Goal: Contribute content

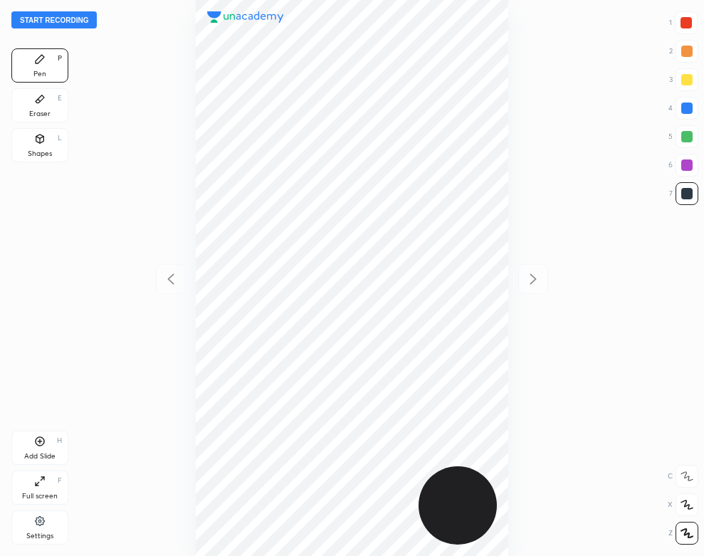
scroll to position [556, 476]
click at [67, 12] on button "Start recording" at bounding box center [53, 19] width 85 height 17
click at [58, 117] on div "Eraser E" at bounding box center [39, 105] width 57 height 34
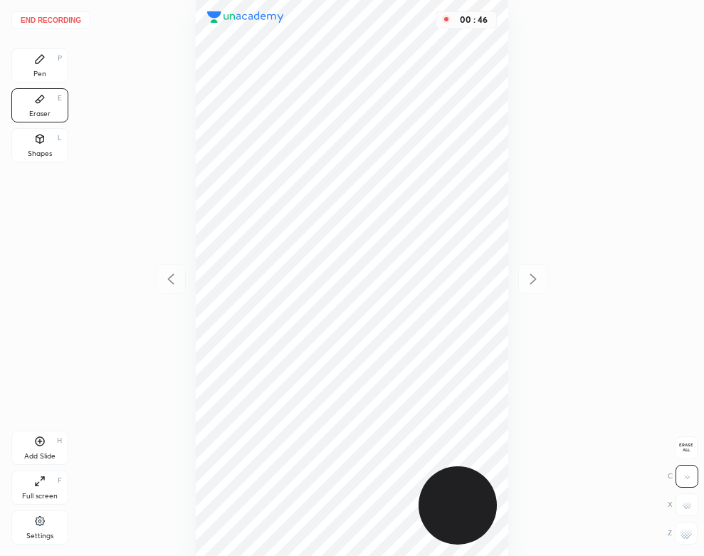
click at [43, 73] on div "Pen" at bounding box center [39, 73] width 13 height 7
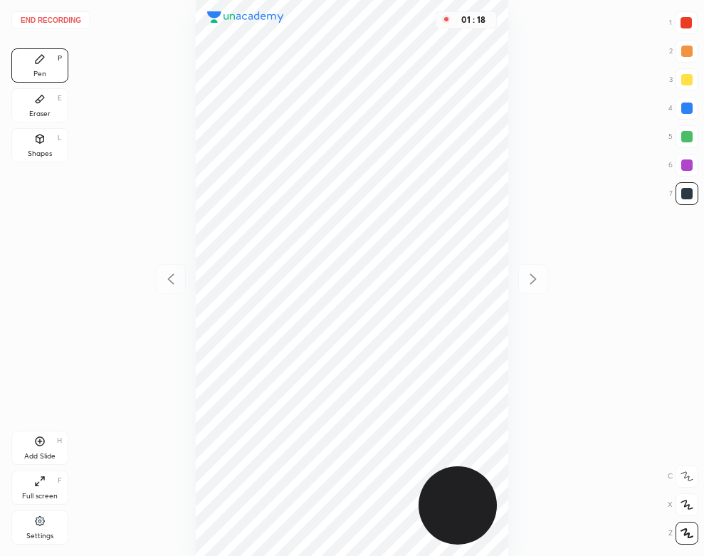
click at [43, 454] on div "Add Slide" at bounding box center [39, 456] width 31 height 7
click at [14, 112] on div "Eraser E" at bounding box center [39, 105] width 57 height 34
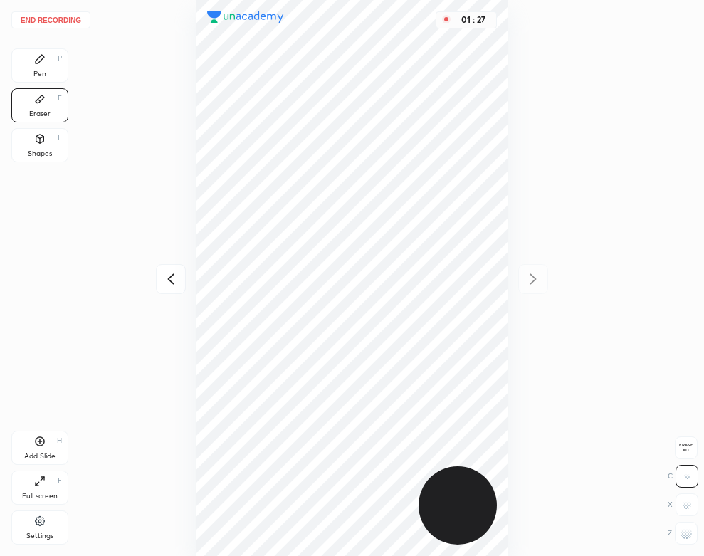
click at [47, 51] on div "Pen P" at bounding box center [39, 65] width 57 height 34
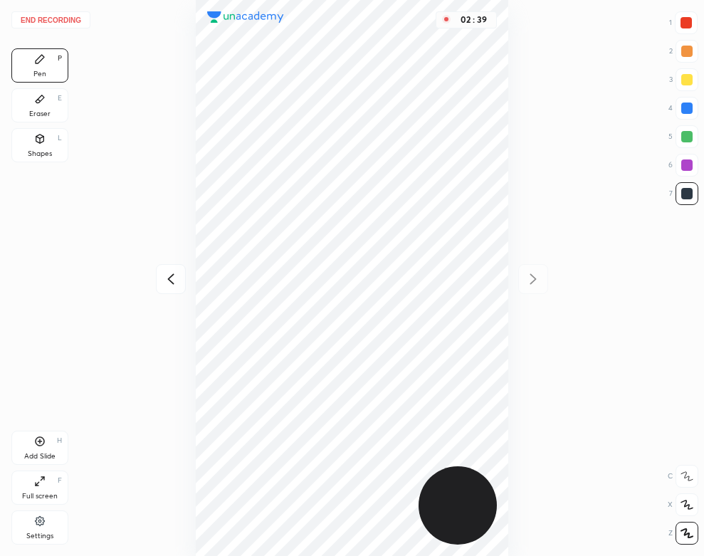
click at [38, 453] on div "Add Slide" at bounding box center [39, 456] width 31 height 7
click at [31, 110] on div "Eraser" at bounding box center [39, 113] width 21 height 7
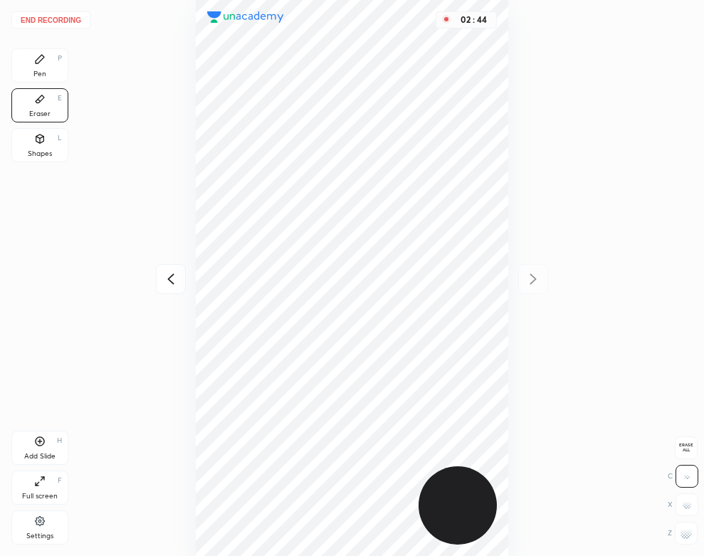
click at [41, 75] on div "Pen" at bounding box center [39, 73] width 13 height 7
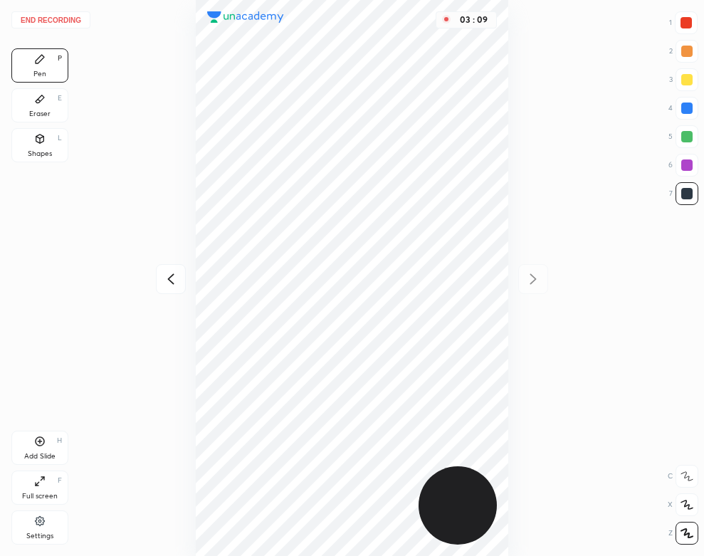
click at [46, 117] on div "Eraser" at bounding box center [39, 113] width 21 height 7
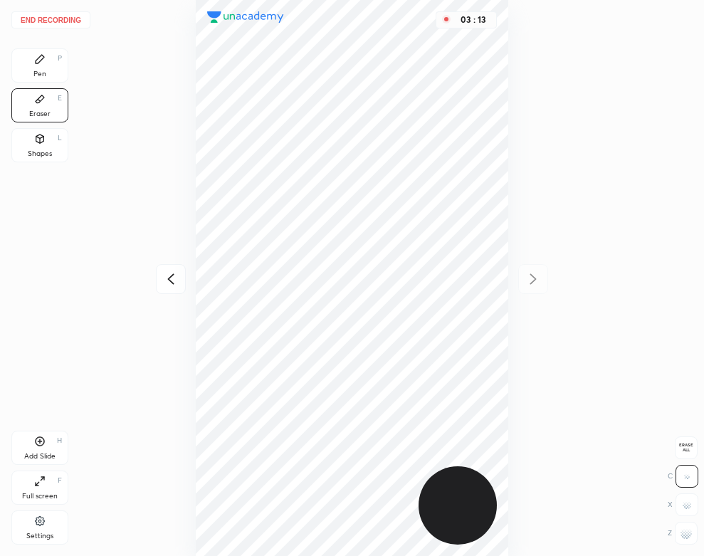
click at [41, 57] on icon at bounding box center [40, 59] width 9 height 9
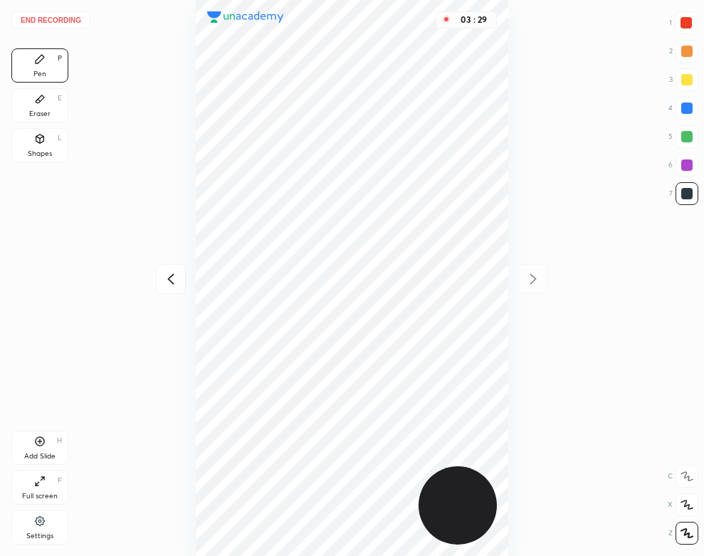
click at [58, 113] on div "Eraser E" at bounding box center [39, 105] width 57 height 34
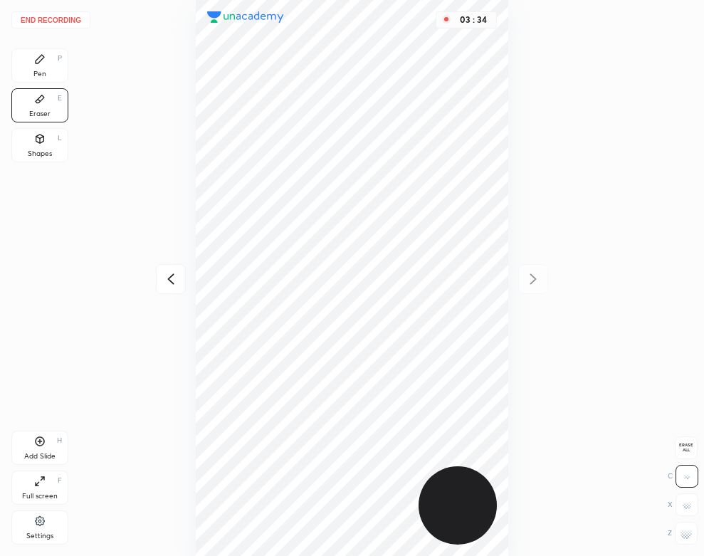
click at [37, 68] on div "Pen P" at bounding box center [39, 65] width 57 height 34
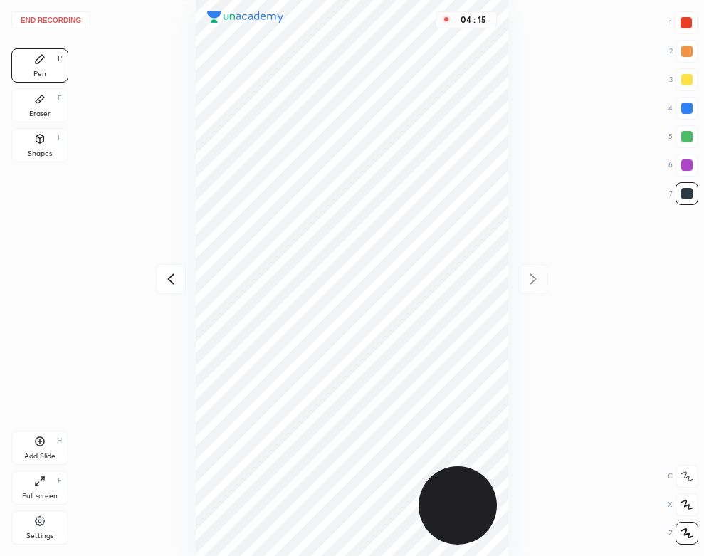
click at [6, 78] on div "End recording 1 2 3 4 5 6 7 R O A L C X Z Erase all C X Z Pen P Eraser E Shapes…" at bounding box center [352, 278] width 704 height 556
click at [32, 115] on div "Eraser" at bounding box center [39, 113] width 21 height 7
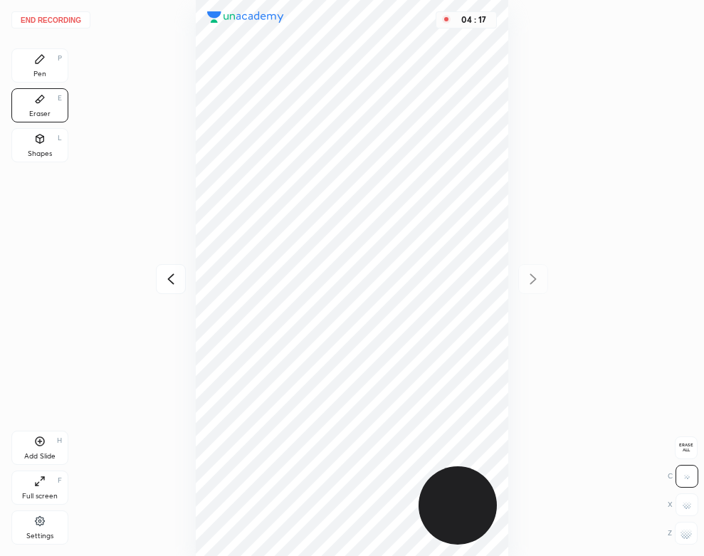
click at [28, 63] on div "Pen P" at bounding box center [39, 65] width 57 height 34
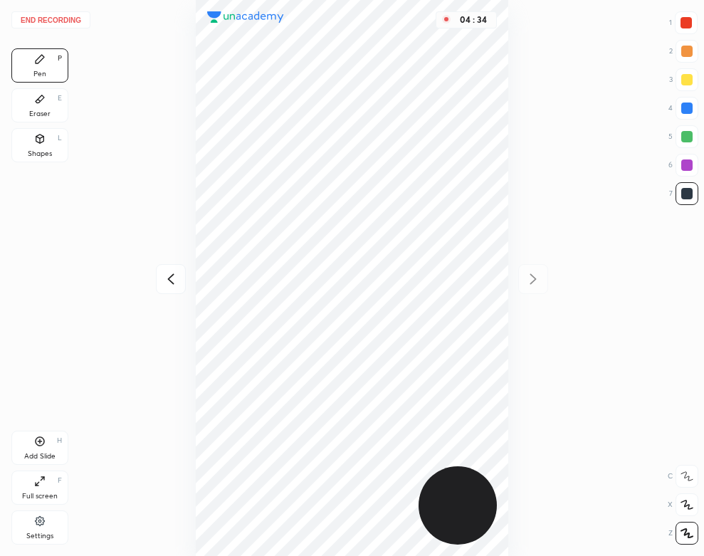
click at [40, 462] on div "Add Slide H" at bounding box center [39, 448] width 57 height 34
click at [51, 135] on div "Shapes L" at bounding box center [39, 145] width 57 height 34
click at [168, 277] on icon at bounding box center [170, 278] width 17 height 17
click at [534, 283] on icon at bounding box center [533, 278] width 17 height 17
click at [30, 71] on div "Pen P" at bounding box center [39, 65] width 57 height 34
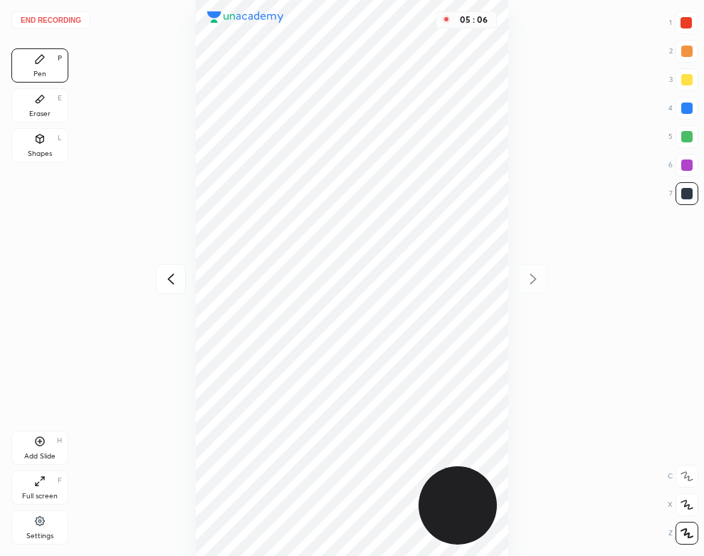
click at [20, 107] on div "Eraser E" at bounding box center [39, 105] width 57 height 34
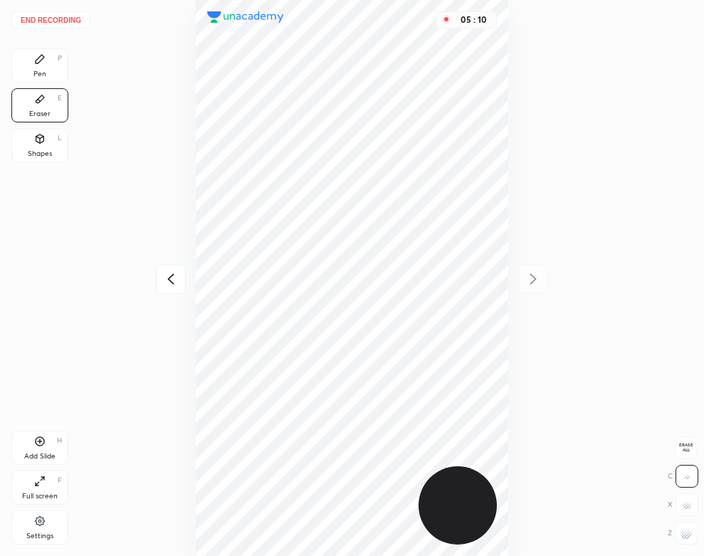
click at [31, 78] on div "Pen P" at bounding box center [39, 65] width 57 height 34
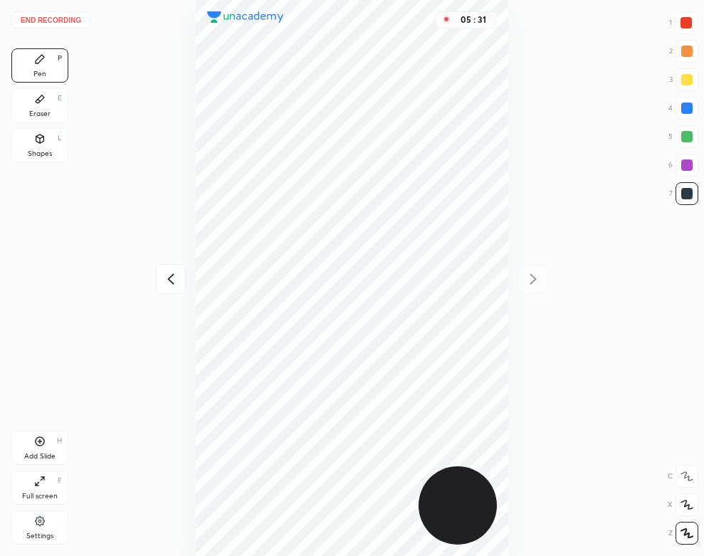
click at [28, 136] on div "Shapes L" at bounding box center [39, 145] width 57 height 34
click at [51, 83] on div "Pen P" at bounding box center [39, 65] width 57 height 34
click at [65, 18] on button "End recording" at bounding box center [50, 19] width 79 height 17
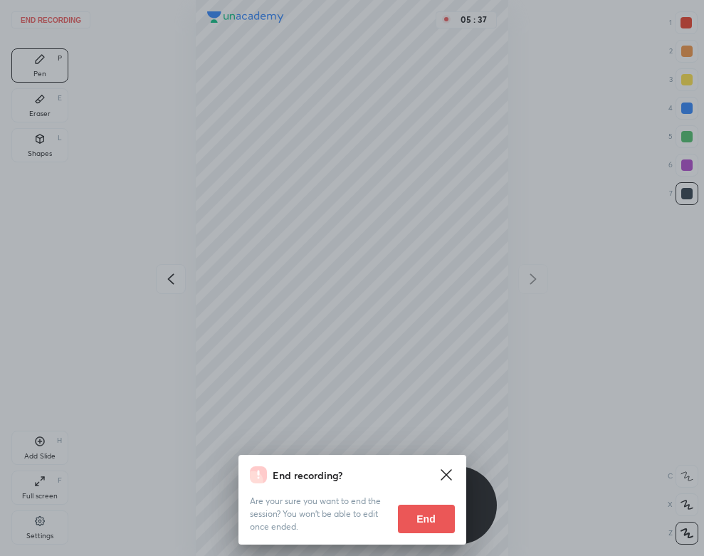
click at [434, 508] on button "End" at bounding box center [426, 519] width 57 height 28
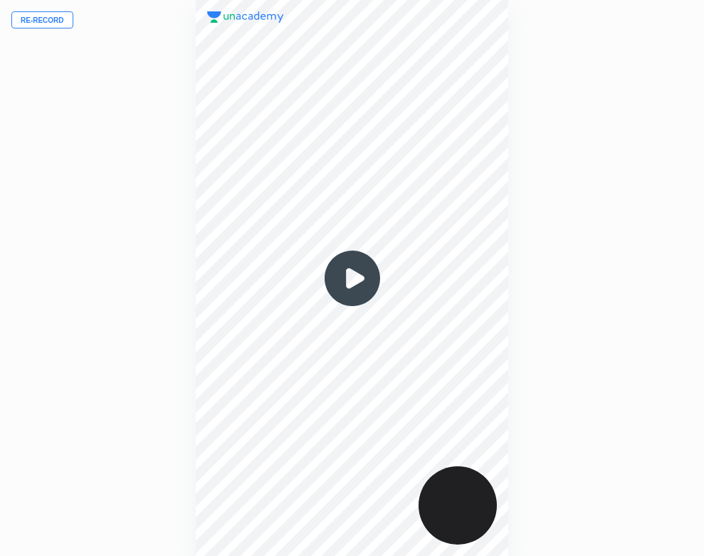
click at [357, 278] on img at bounding box center [352, 278] width 68 height 68
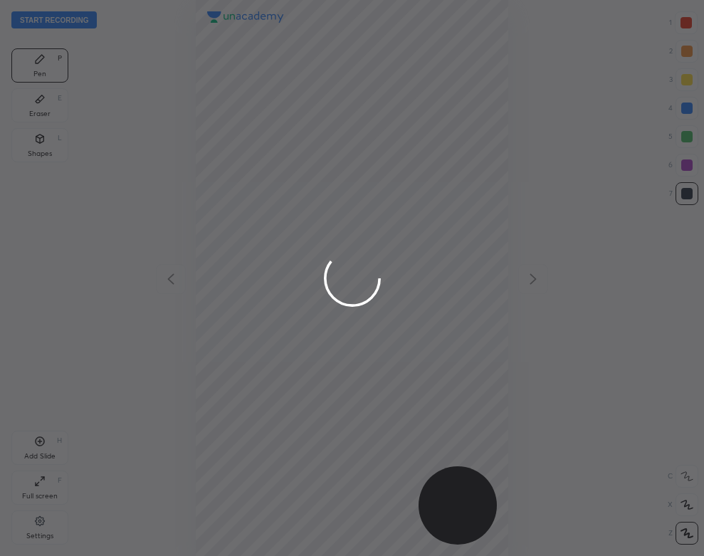
scroll to position [556, 476]
